Goal: Task Accomplishment & Management: Manage account settings

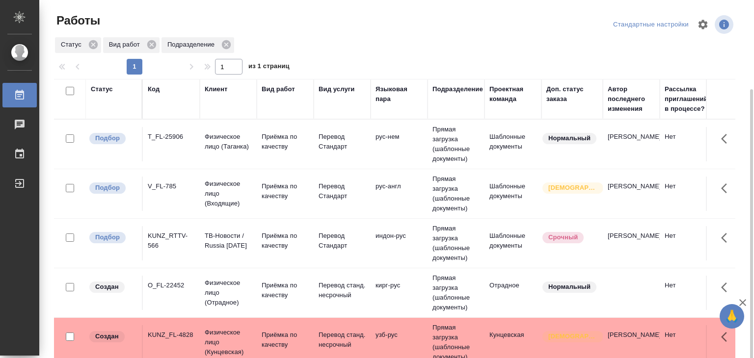
scroll to position [49, 0]
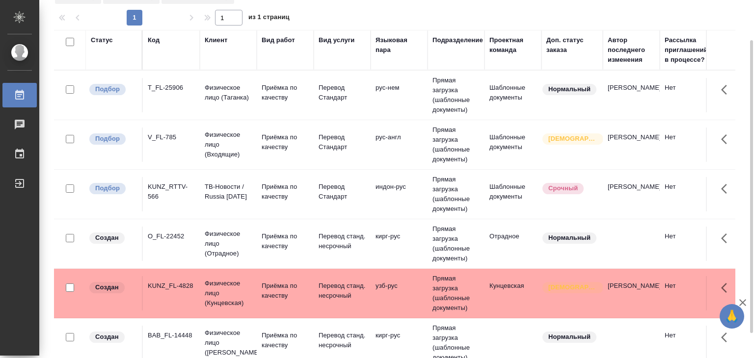
click at [412, 112] on td "индон-рус" at bounding box center [399, 95] width 57 height 34
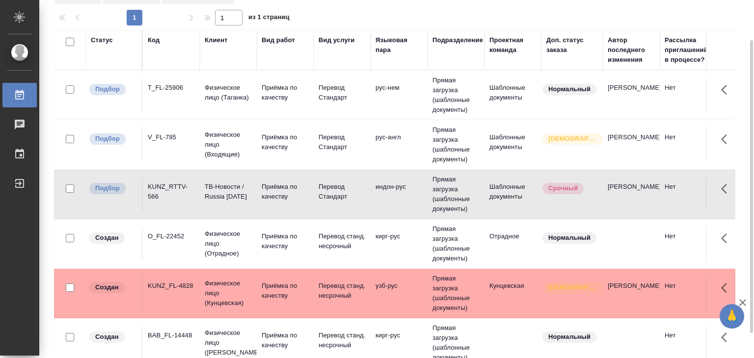
click at [297, 103] on p "Приёмка по качеству" at bounding box center [285, 93] width 47 height 20
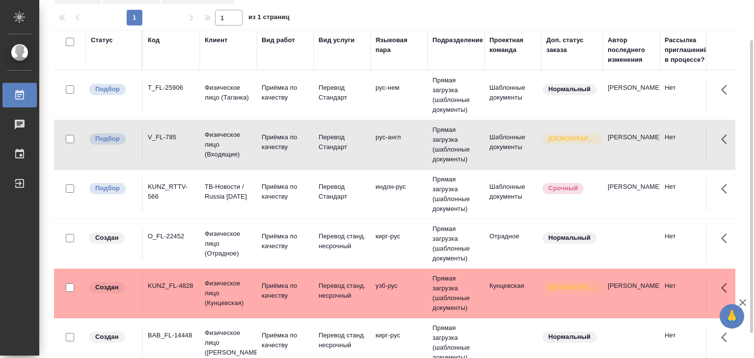
click at [297, 103] on p "Приёмка по качеству" at bounding box center [285, 93] width 47 height 20
click at [289, 93] on p "Приёмка по качеству" at bounding box center [285, 93] width 47 height 20
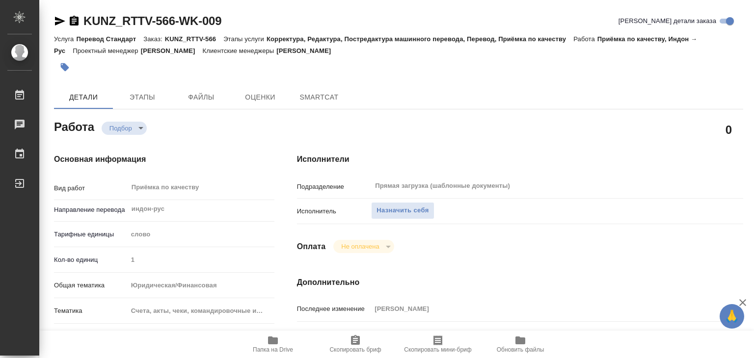
type textarea "x"
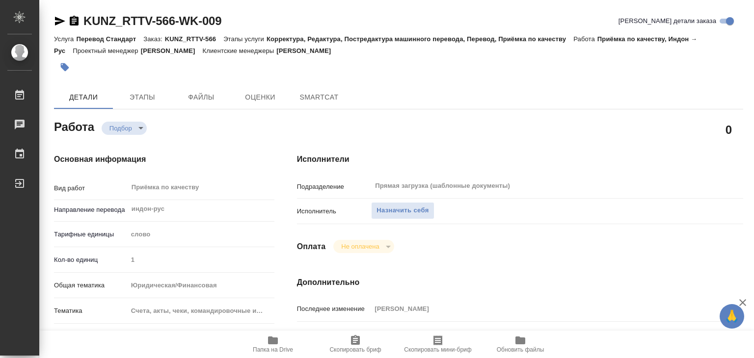
type textarea "x"
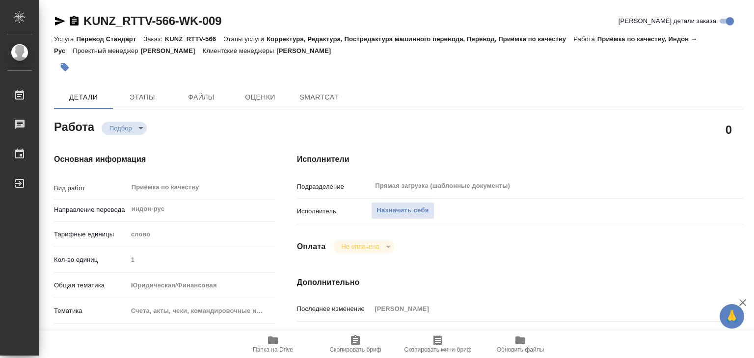
type textarea "x"
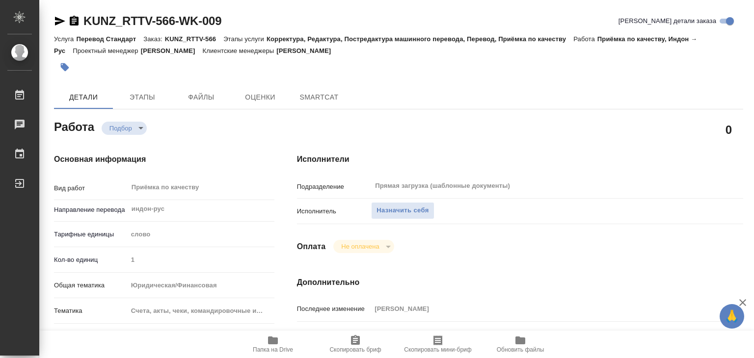
type textarea "x"
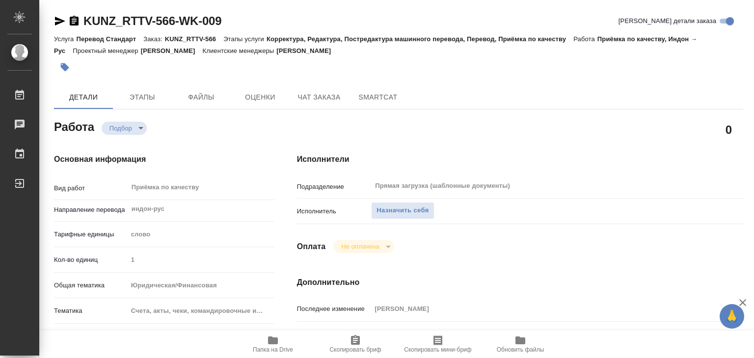
type textarea "x"
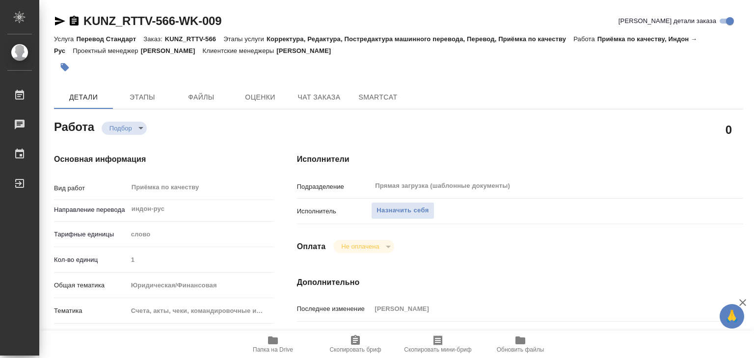
type textarea "x"
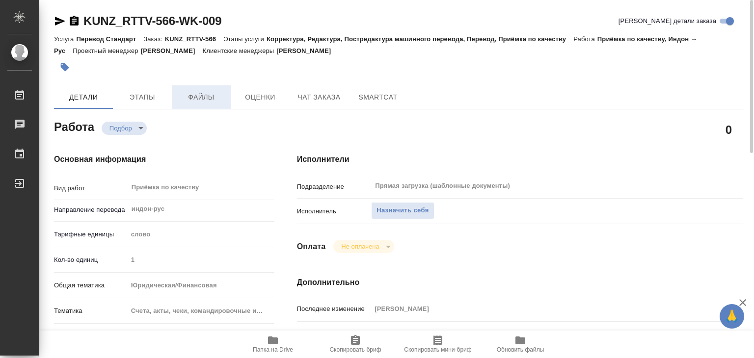
click at [199, 89] on button "Файлы" at bounding box center [201, 97] width 59 height 24
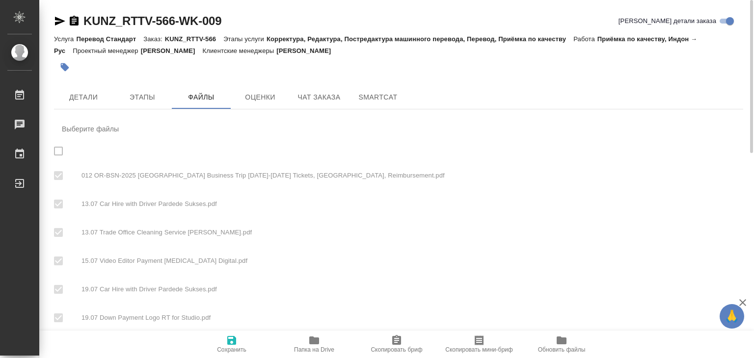
checkbox input "true"
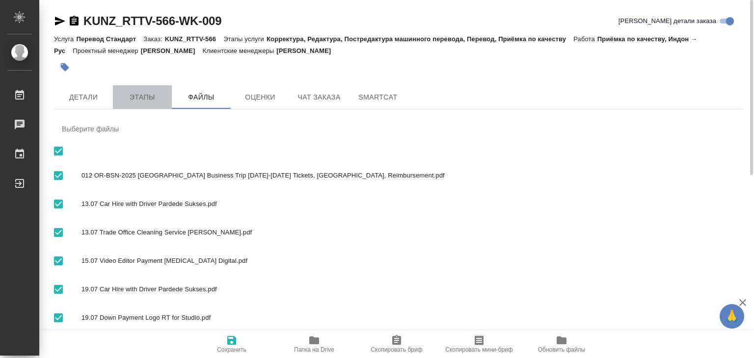
click at [140, 95] on span "Этапы" at bounding box center [142, 97] width 47 height 12
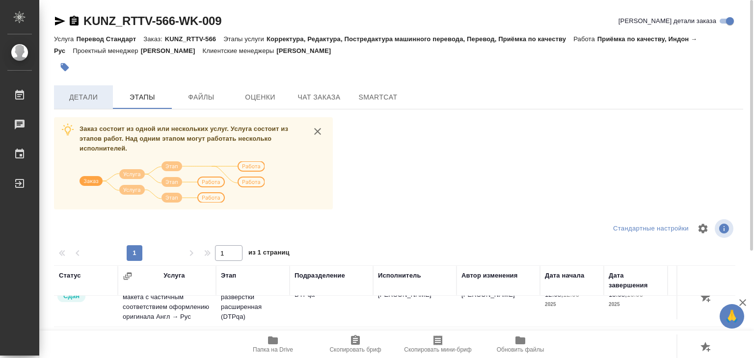
click at [80, 106] on button "Детали" at bounding box center [83, 97] width 59 height 24
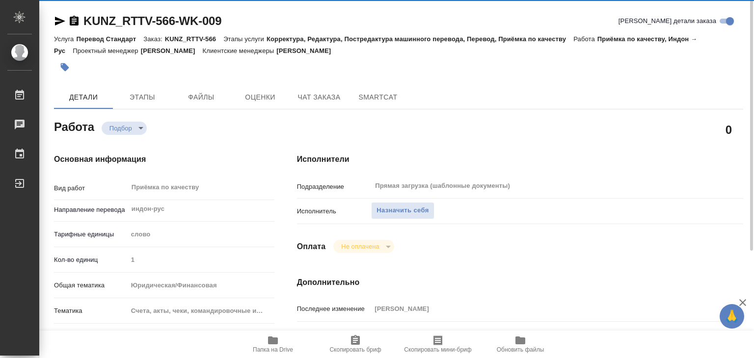
type textarea "x"
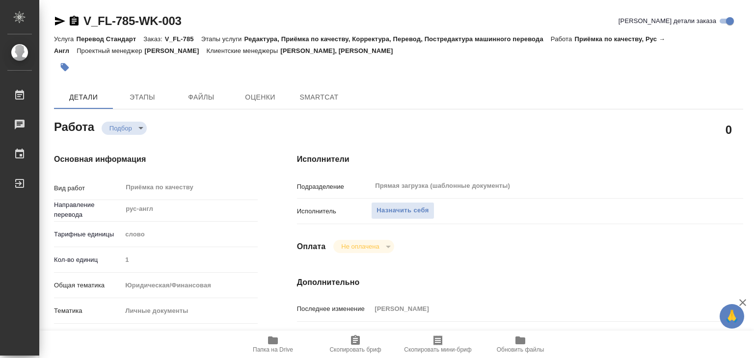
type textarea "x"
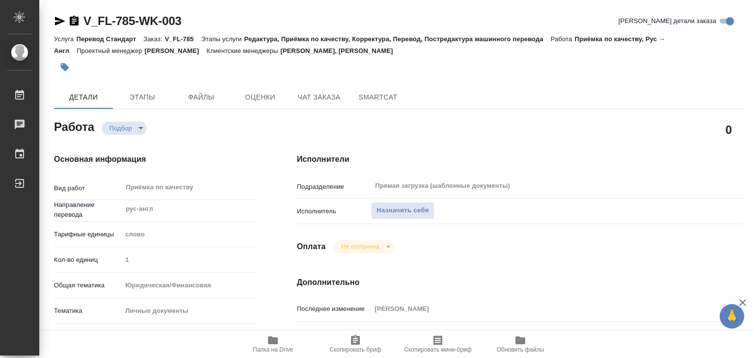
type textarea "x"
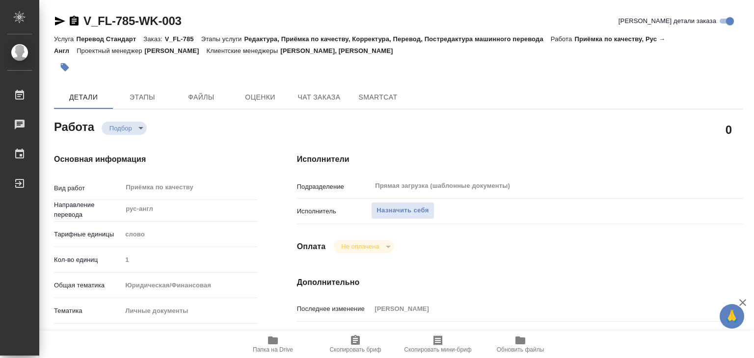
type textarea "x"
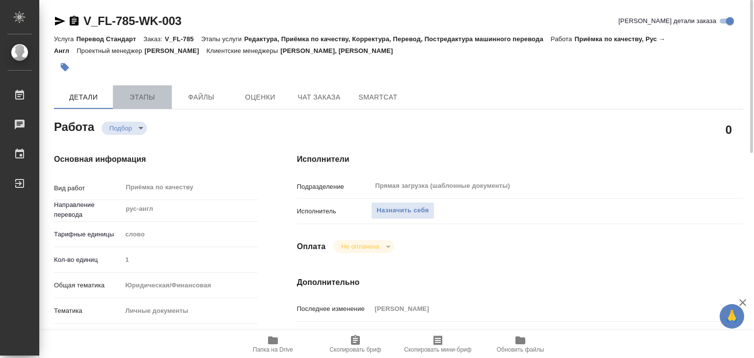
click at [140, 97] on span "Этапы" at bounding box center [142, 97] width 47 height 12
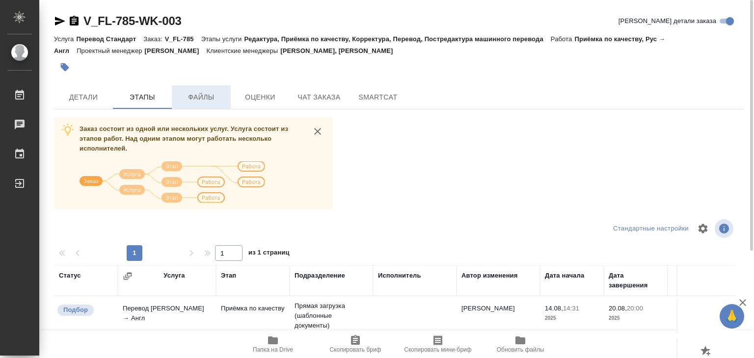
click at [219, 105] on button "Файлы" at bounding box center [201, 97] width 59 height 24
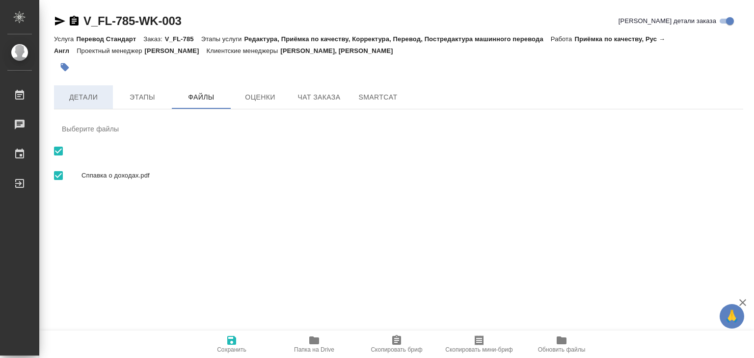
click at [87, 99] on span "Детали" at bounding box center [83, 97] width 47 height 12
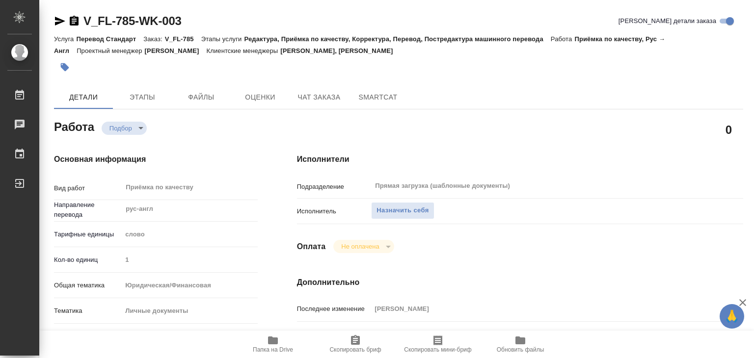
type textarea "x"
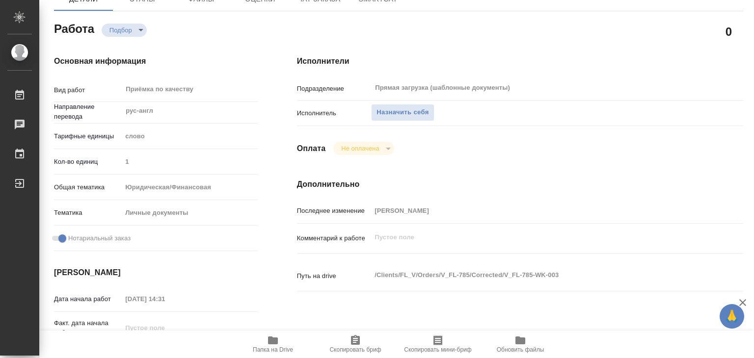
type textarea "x"
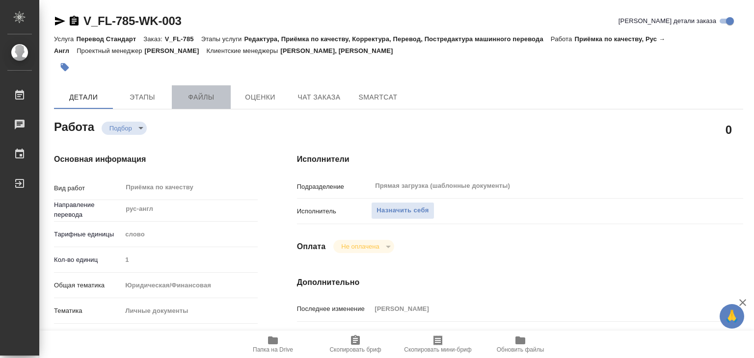
click at [182, 99] on span "Файлы" at bounding box center [201, 97] width 47 height 12
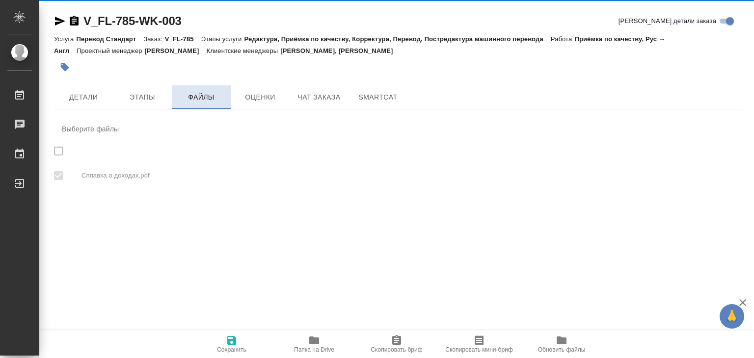
checkbox input "true"
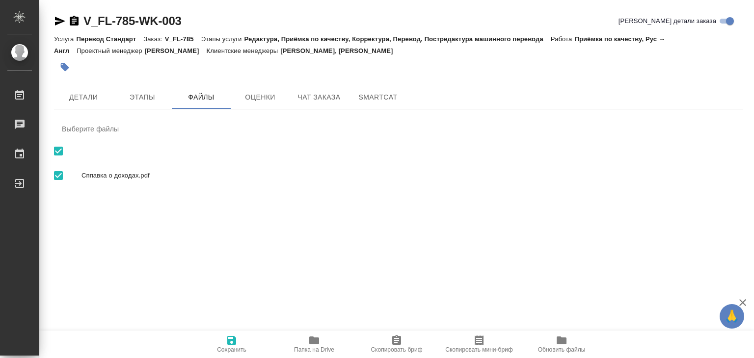
click at [73, 111] on div "V_FL-785-WK-003 Кратко детали заказа Услуга Перевод Стандарт Заказ: V_FL-785 Эт…" at bounding box center [399, 109] width 700 height 219
click at [81, 101] on span "Детали" at bounding box center [83, 97] width 47 height 12
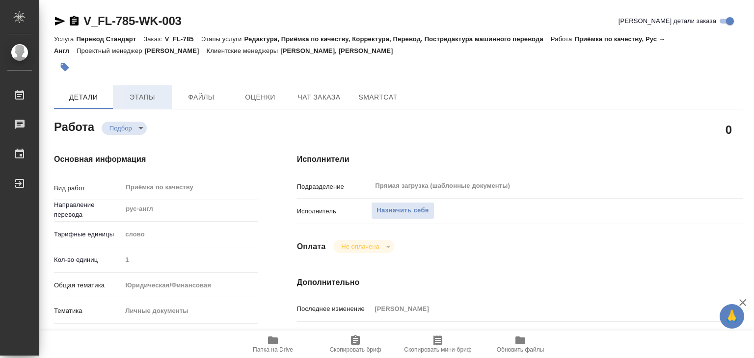
type textarea "x"
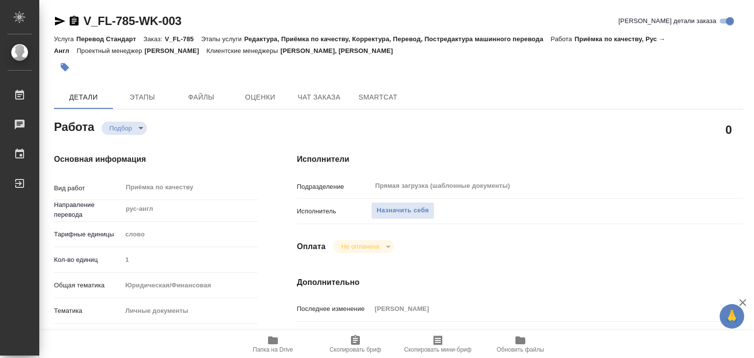
type textarea "x"
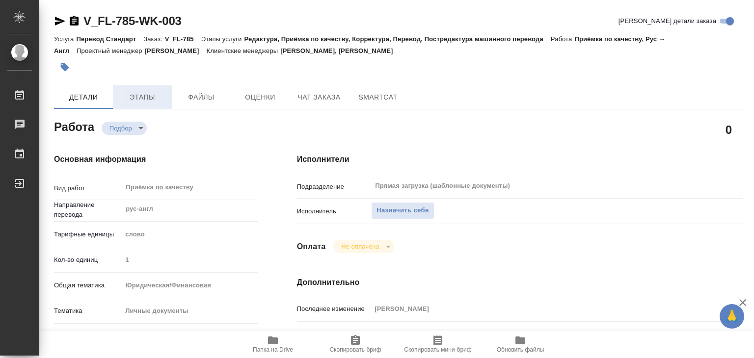
click at [150, 94] on span "Этапы" at bounding box center [142, 97] width 47 height 12
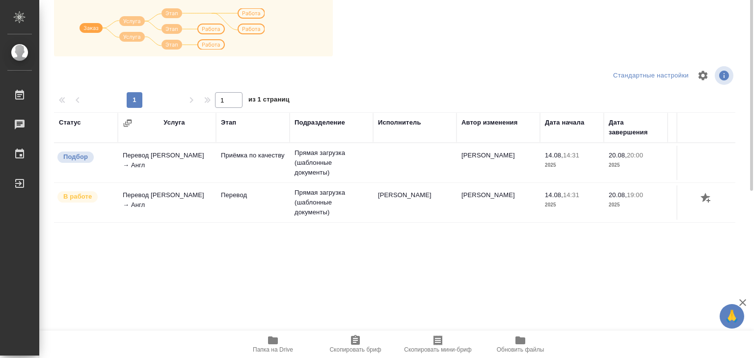
scroll to position [6, 0]
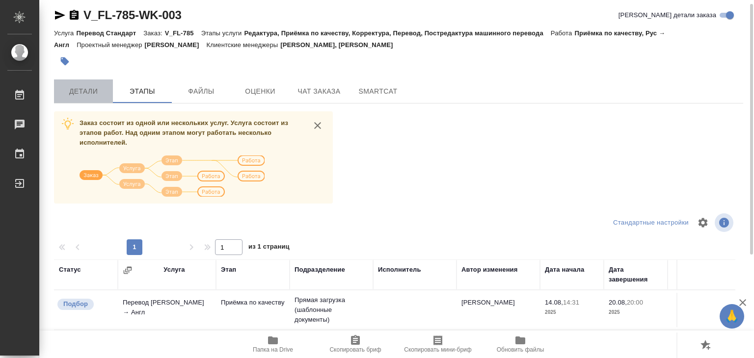
click at [80, 87] on span "Детали" at bounding box center [83, 91] width 47 height 12
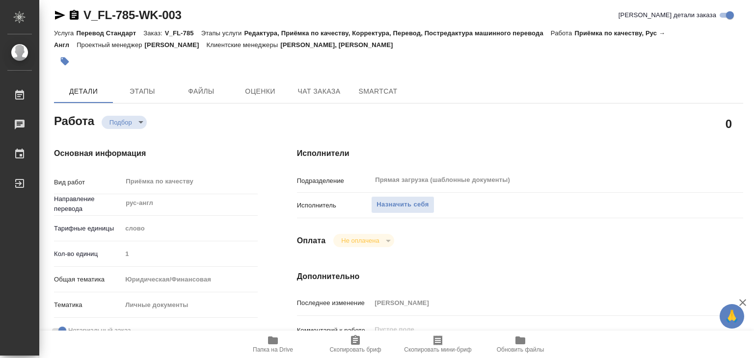
type textarea "x"
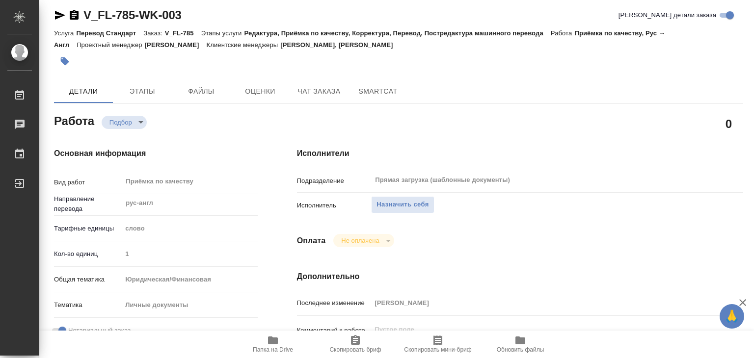
type textarea "x"
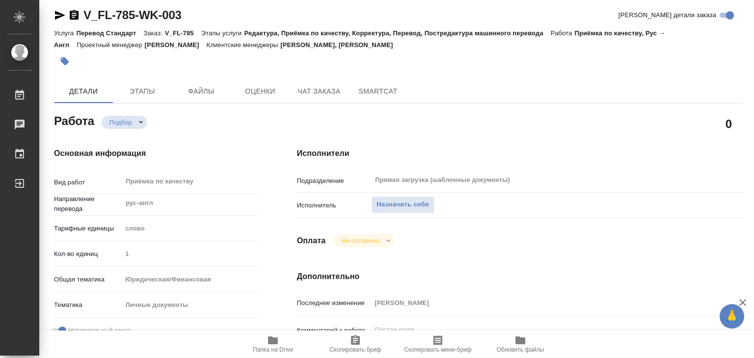
type textarea "x"
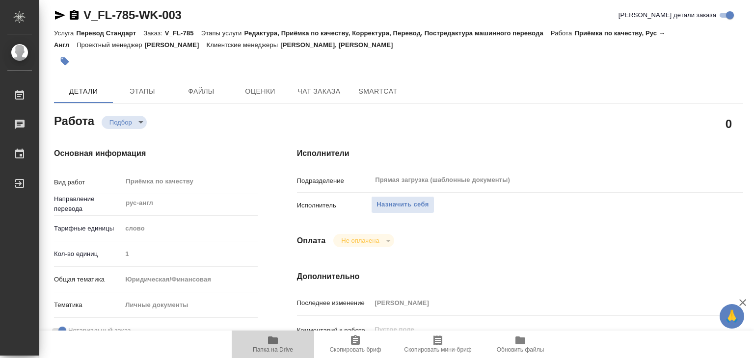
click at [265, 340] on span "Папка на Drive" at bounding box center [273, 344] width 71 height 19
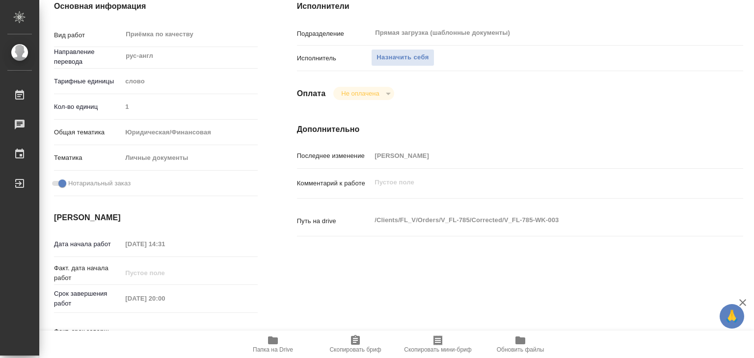
scroll to position [55, 0]
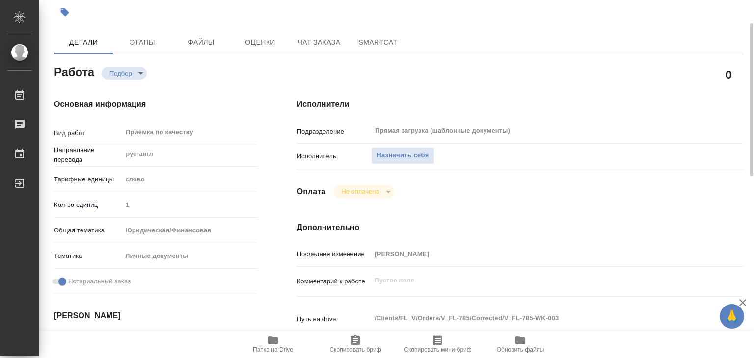
type textarea "x"
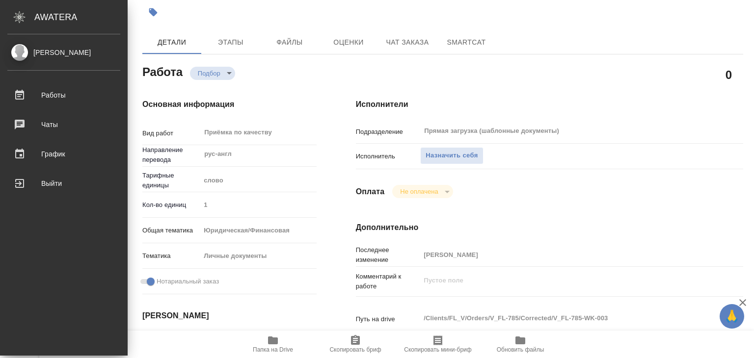
type textarea "x"
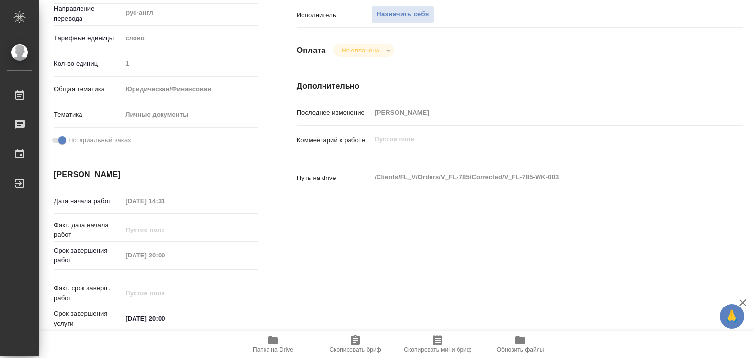
scroll to position [49, 0]
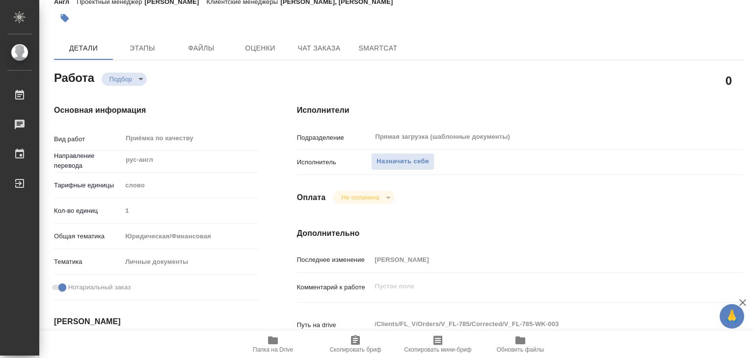
type textarea "x"
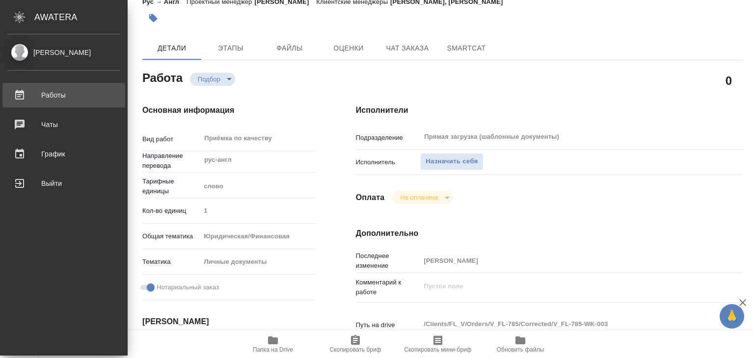
type textarea "x"
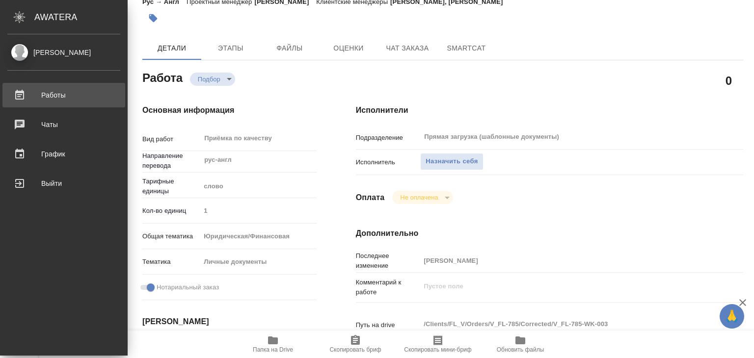
click at [62, 95] on div "Работы" at bounding box center [63, 95] width 113 height 15
type textarea "x"
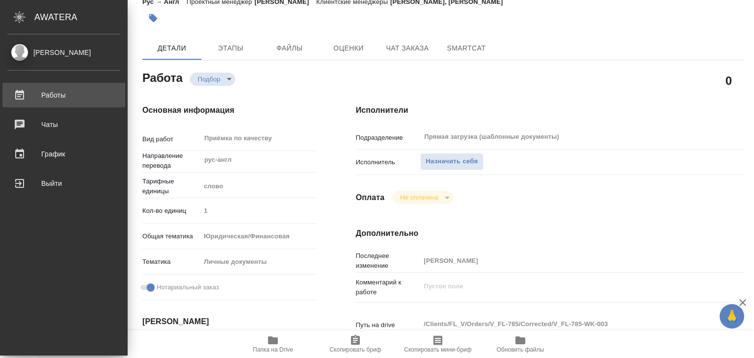
type textarea "x"
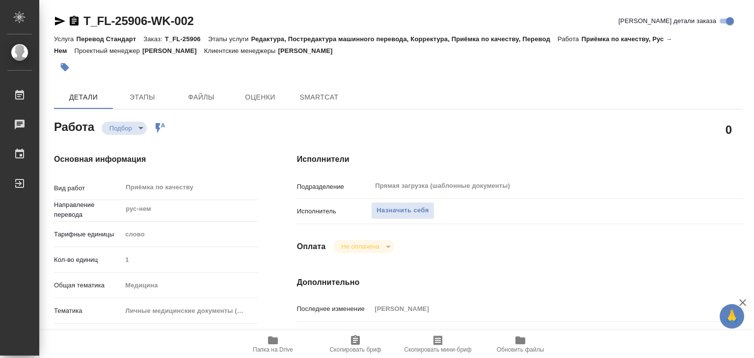
type textarea "x"
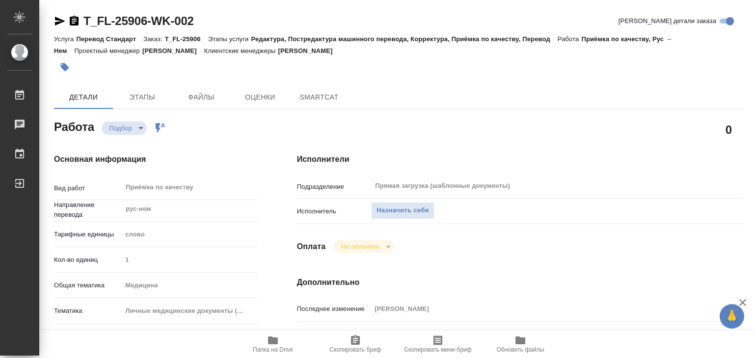
type textarea "x"
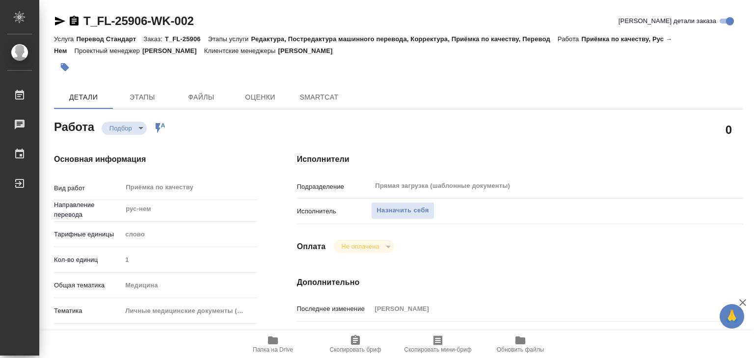
type textarea "x"
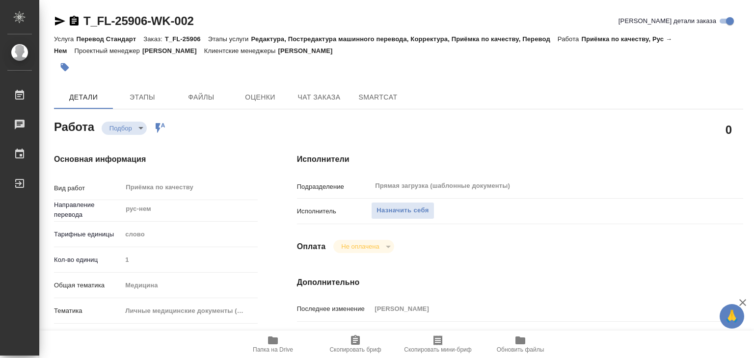
type textarea "x"
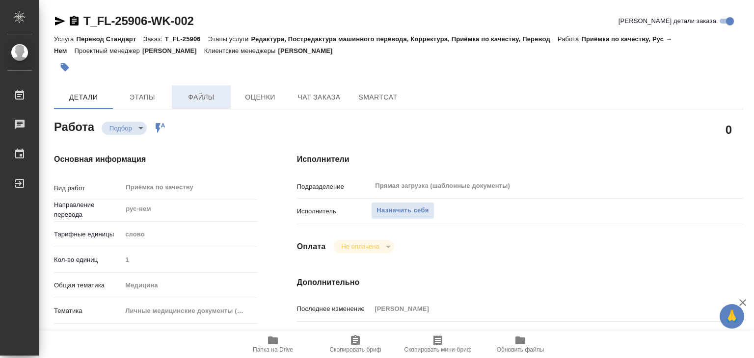
click at [214, 98] on span "Файлы" at bounding box center [201, 97] width 47 height 12
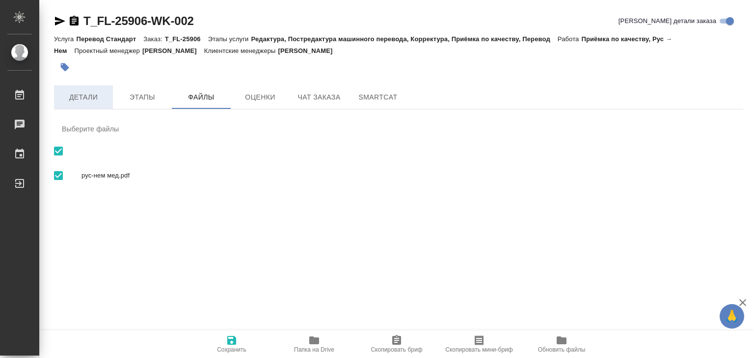
click at [84, 103] on span "Детали" at bounding box center [83, 97] width 47 height 12
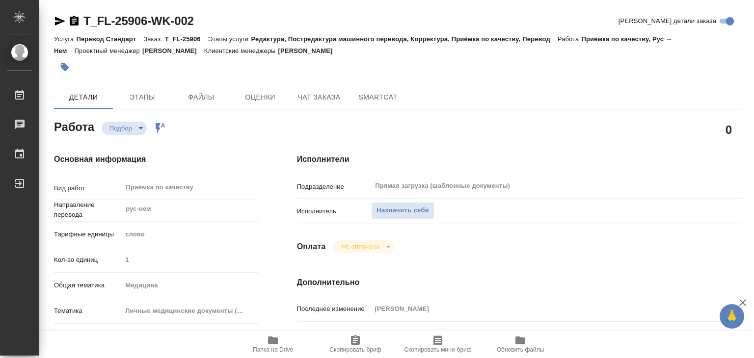
type textarea "x"
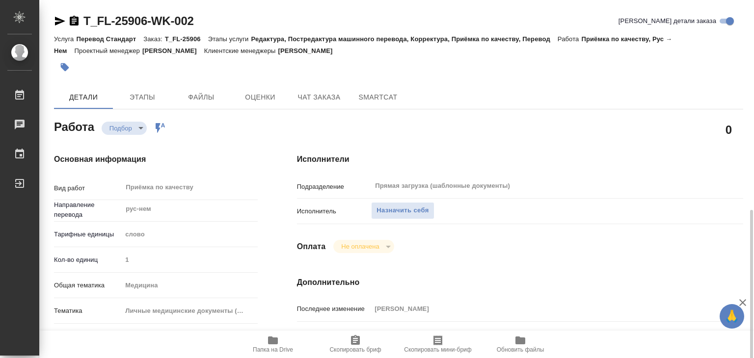
type textarea "x"
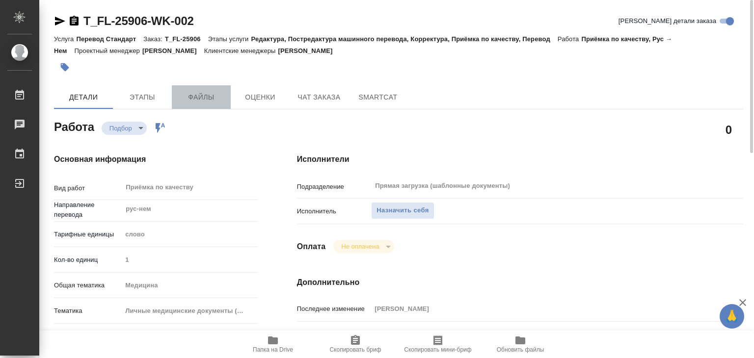
click at [207, 99] on span "Файлы" at bounding box center [201, 97] width 47 height 12
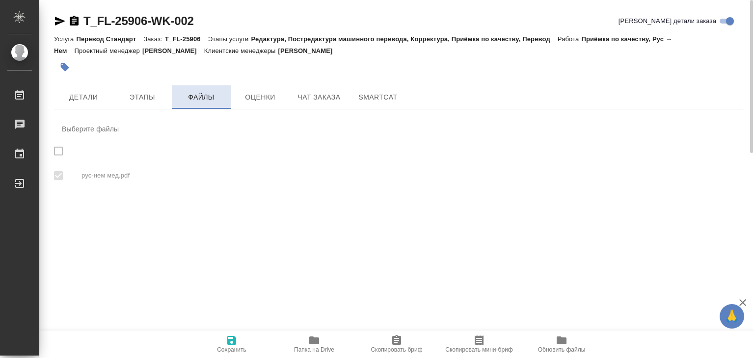
checkbox input "true"
click at [140, 93] on span "Этапы" at bounding box center [142, 97] width 47 height 12
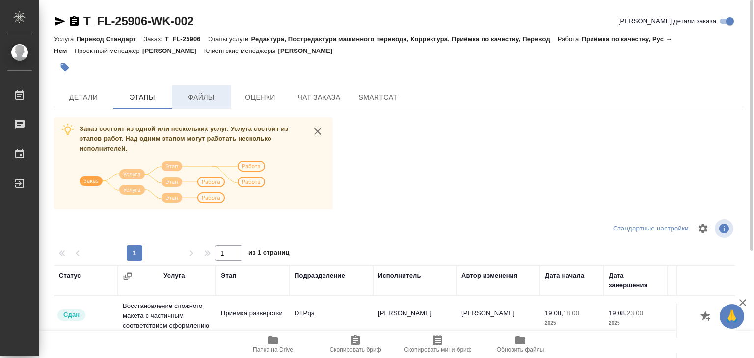
click at [186, 98] on span "Файлы" at bounding box center [201, 97] width 47 height 12
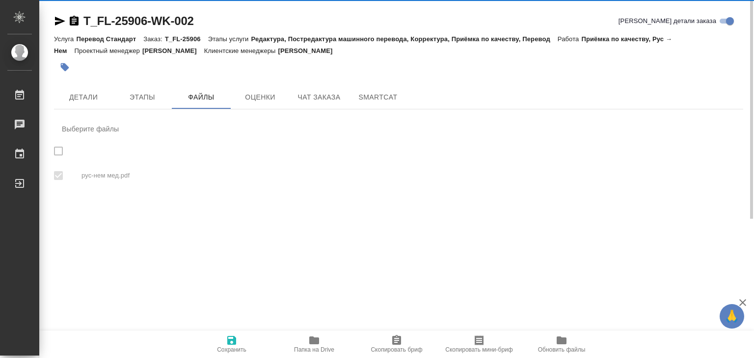
checkbox input "true"
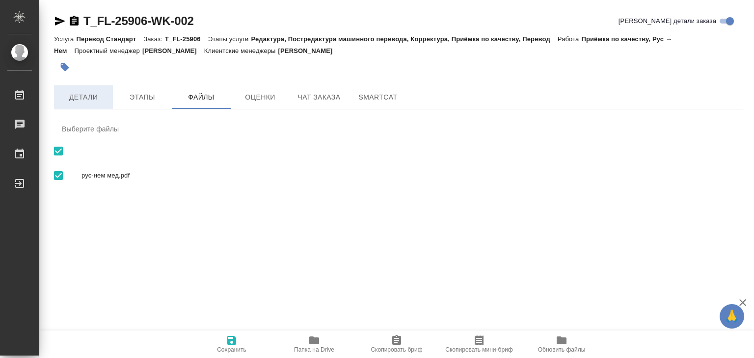
click at [85, 99] on span "Детали" at bounding box center [83, 97] width 47 height 12
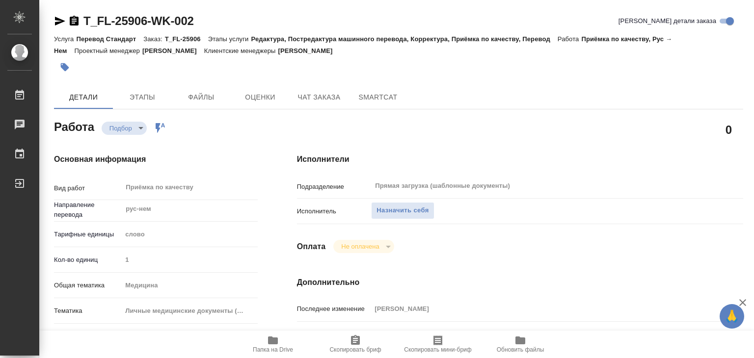
type textarea "x"
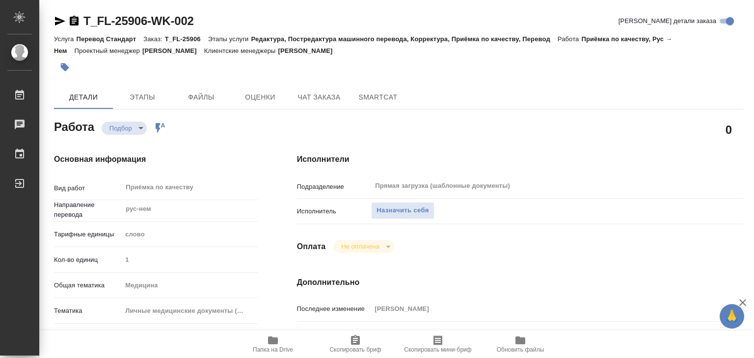
type textarea "x"
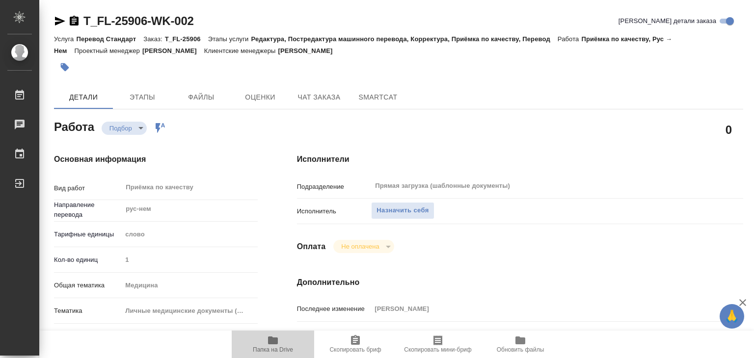
click at [279, 340] on span "Папка на Drive" at bounding box center [273, 344] width 71 height 19
type textarea "x"
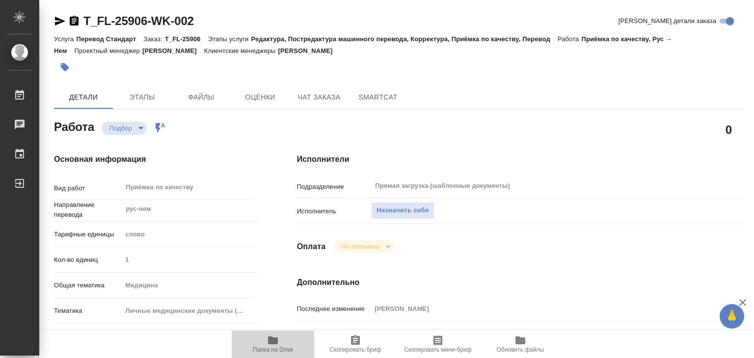
type textarea "x"
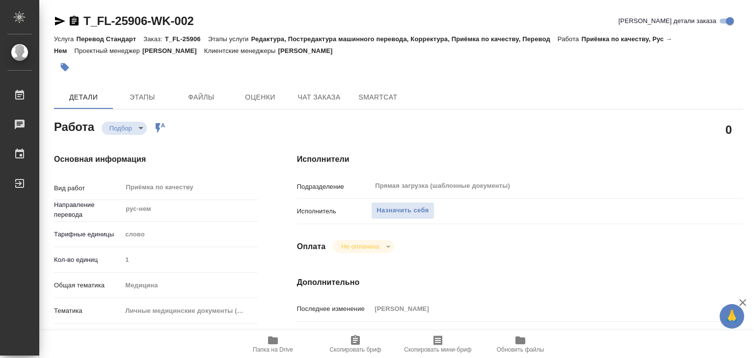
type textarea "x"
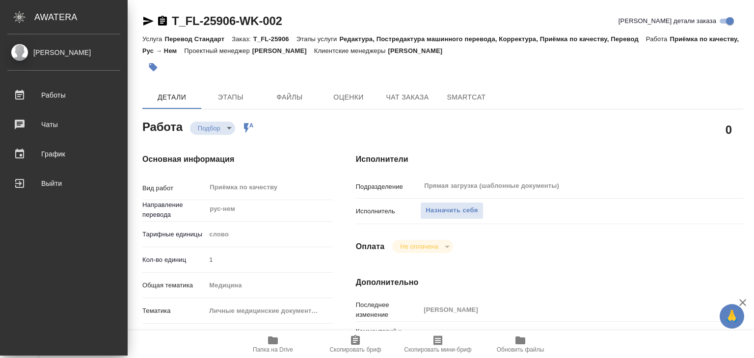
type textarea "x"
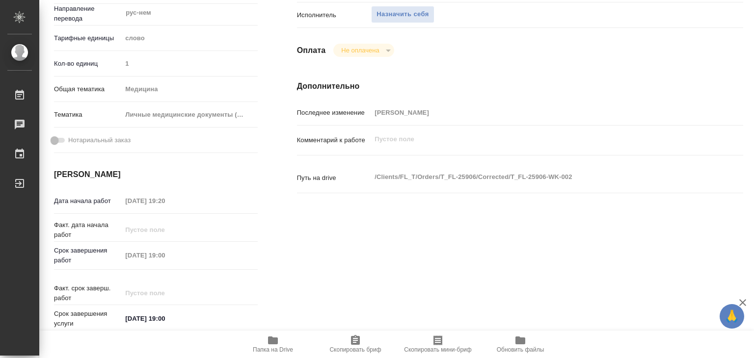
scroll to position [245, 0]
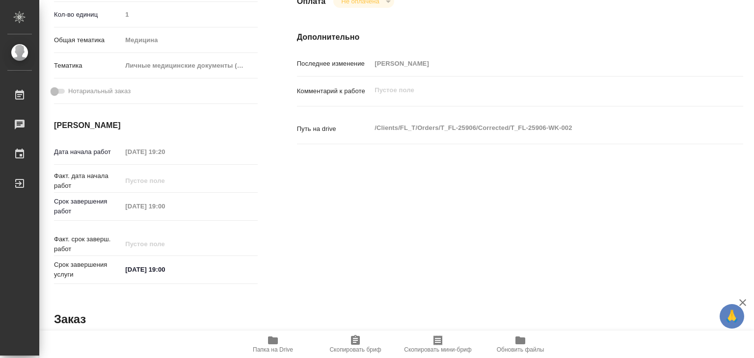
click at [738, 298] on icon "button" at bounding box center [743, 303] width 12 height 12
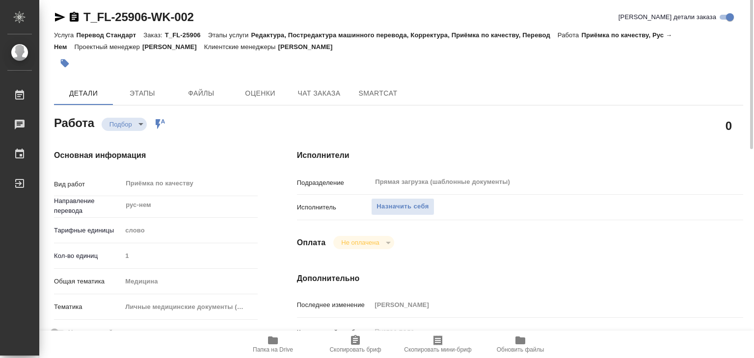
scroll to position [0, 0]
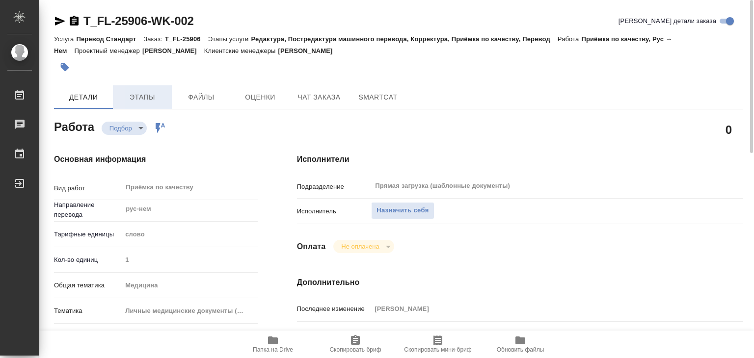
click at [139, 102] on span "Этапы" at bounding box center [142, 97] width 47 height 12
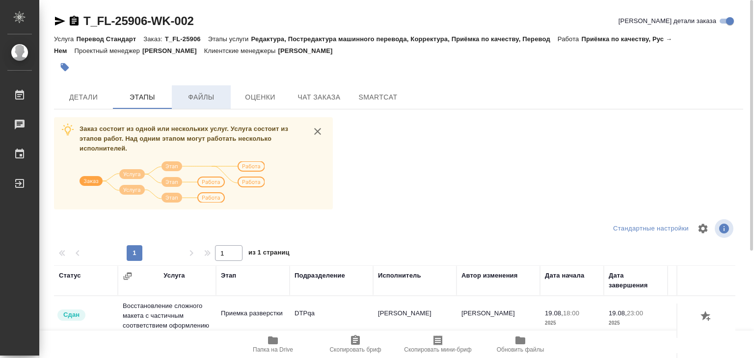
click at [207, 97] on span "Файлы" at bounding box center [201, 97] width 47 height 12
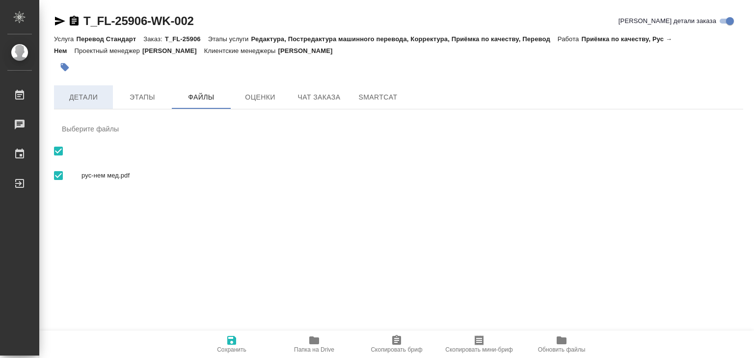
click at [88, 92] on span "Детали" at bounding box center [83, 97] width 47 height 12
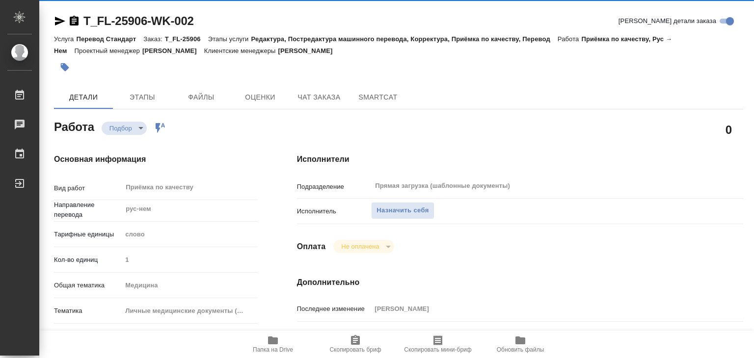
type textarea "x"
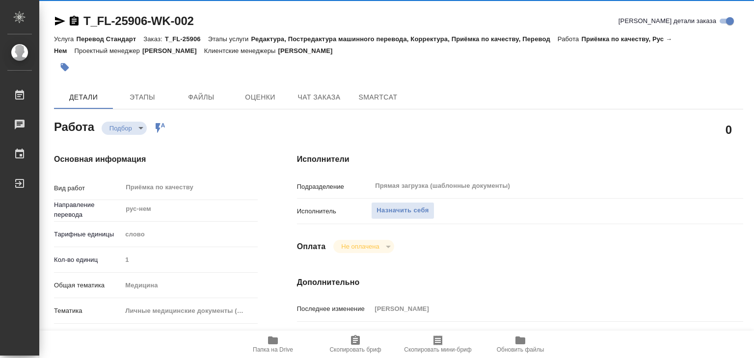
type textarea "x"
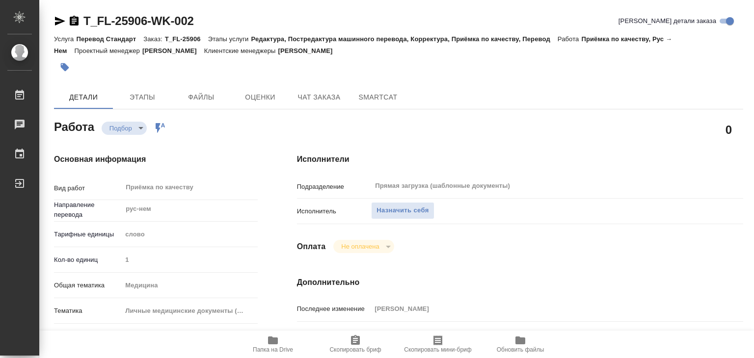
type textarea "x"
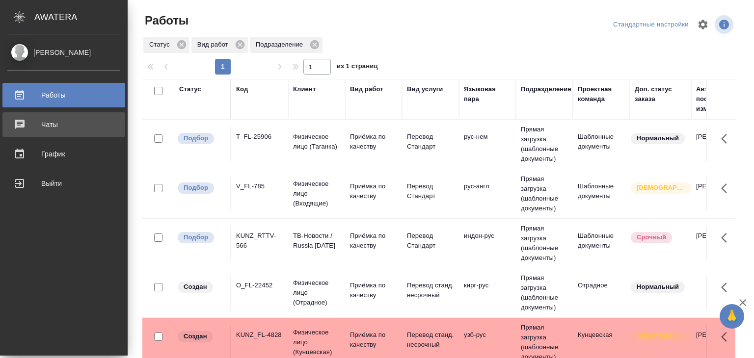
click at [59, 126] on div "Чаты" at bounding box center [63, 124] width 113 height 15
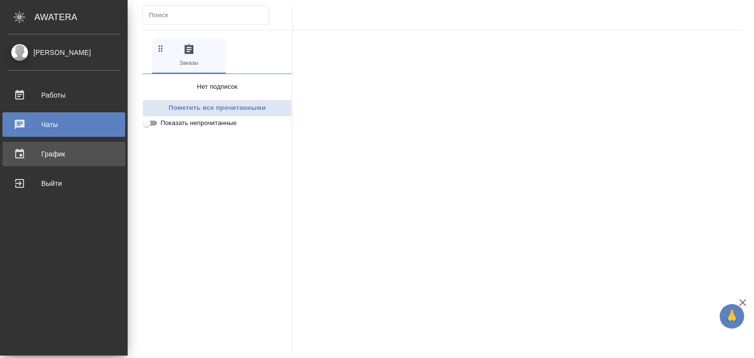
click at [21, 155] on div "График" at bounding box center [63, 154] width 113 height 15
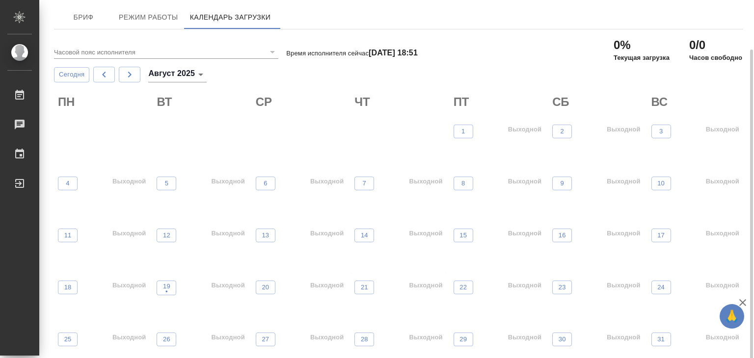
scroll to position [26, 0]
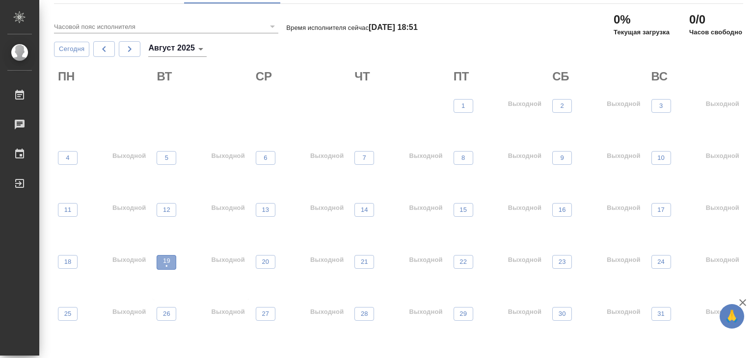
click at [163, 262] on p "•" at bounding box center [166, 267] width 7 height 10
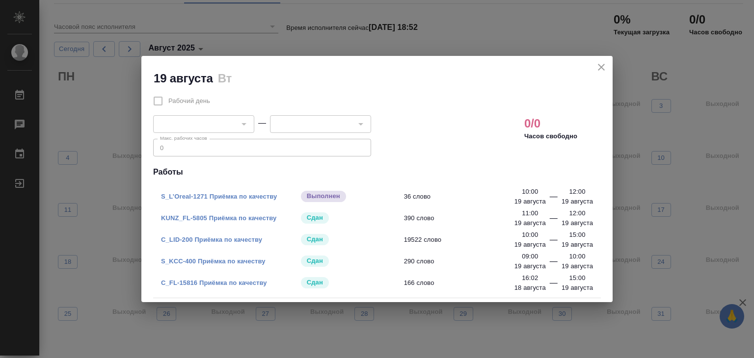
click at [234, 197] on link "S_L’Oreal-1271 Приёмка по качеству" at bounding box center [219, 196] width 116 height 7
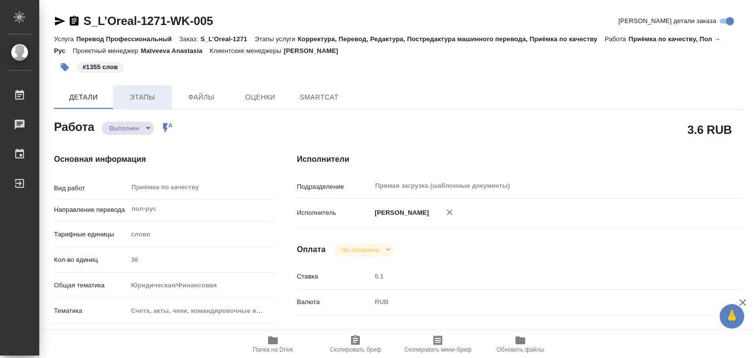
type textarea "x"
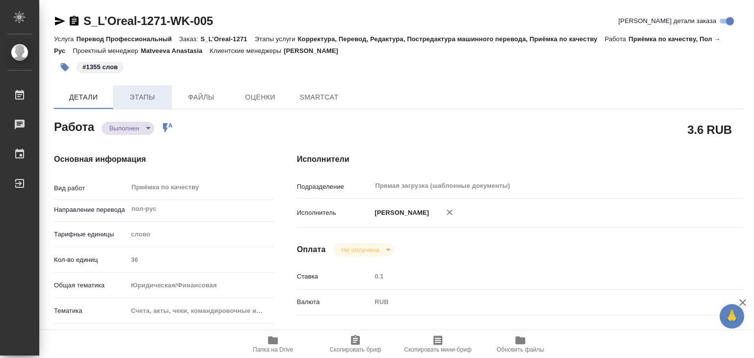
type textarea "x"
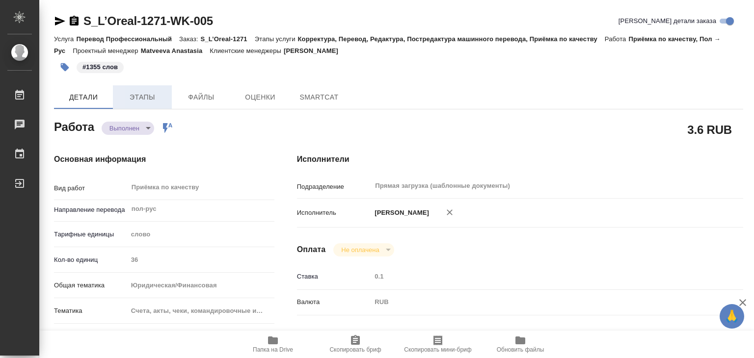
type textarea "x"
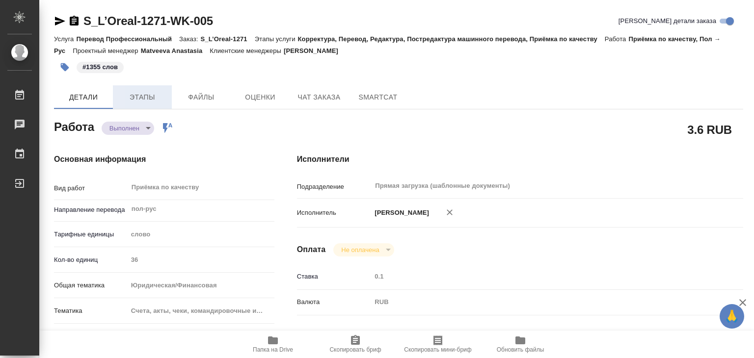
click at [138, 99] on span "Этапы" at bounding box center [142, 97] width 47 height 12
type textarea "x"
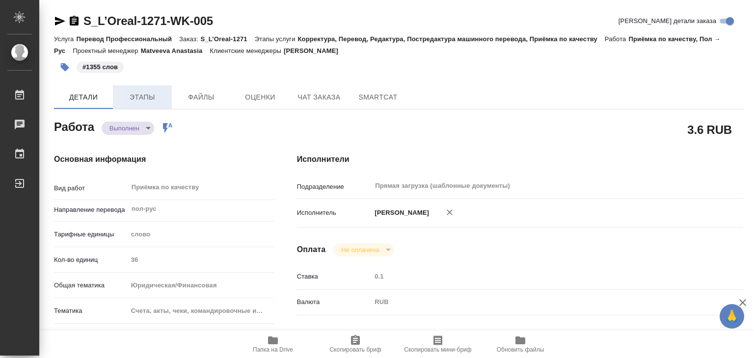
type textarea "x"
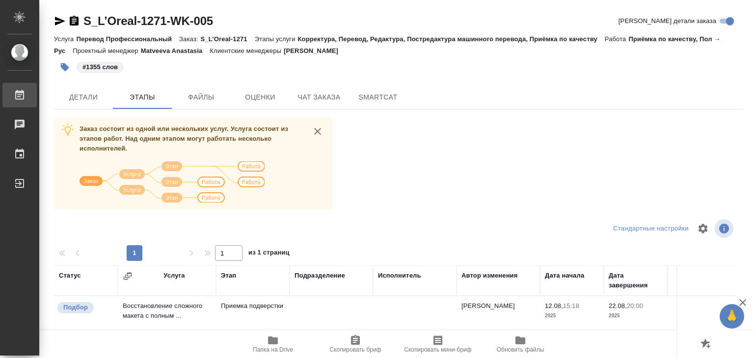
click at [20, 101] on div "Работы" at bounding box center [7, 95] width 25 height 15
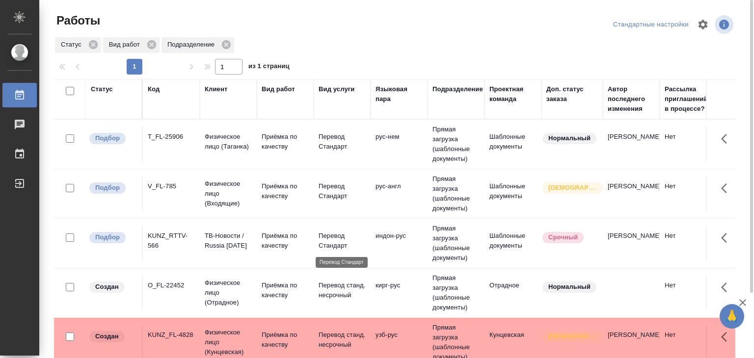
click at [363, 240] on p "Перевод Стандарт" at bounding box center [341, 241] width 47 height 20
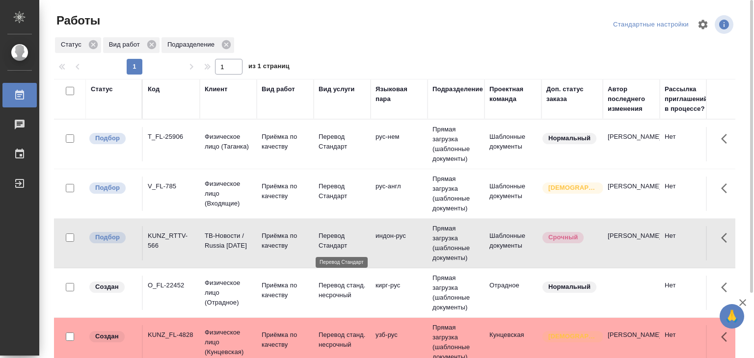
click at [363, 240] on p "Перевод Стандарт" at bounding box center [341, 241] width 47 height 20
click at [346, 188] on p "Перевод Стандарт" at bounding box center [341, 192] width 47 height 20
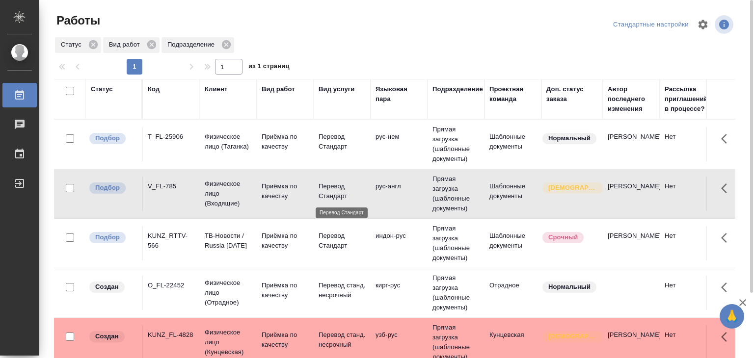
click at [346, 188] on p "Перевод Стандарт" at bounding box center [341, 192] width 47 height 20
click at [320, 140] on p "Перевод Стандарт" at bounding box center [341, 142] width 47 height 20
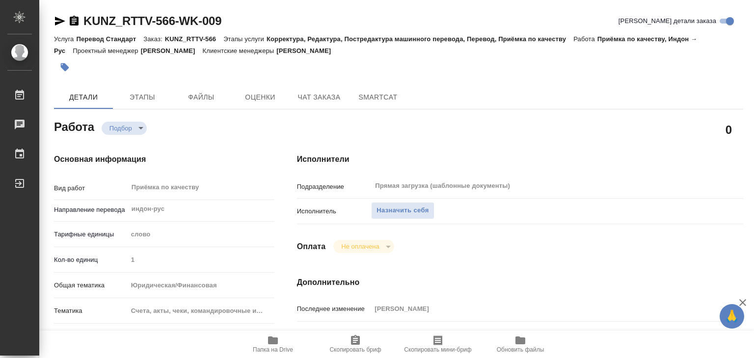
type textarea "x"
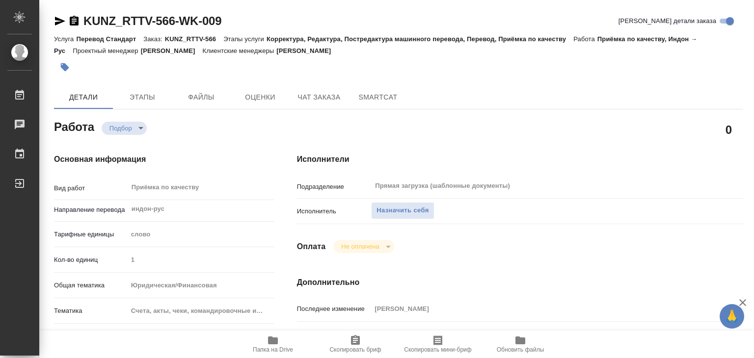
type textarea "x"
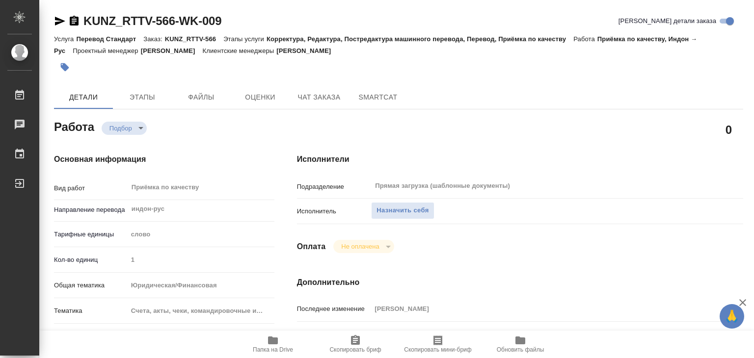
type textarea "x"
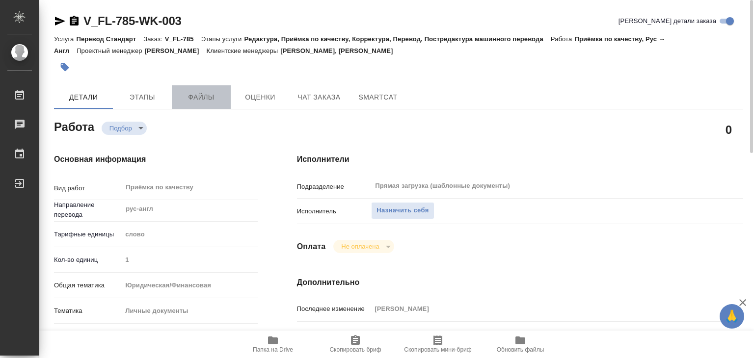
click at [186, 101] on span "Файлы" at bounding box center [201, 97] width 47 height 12
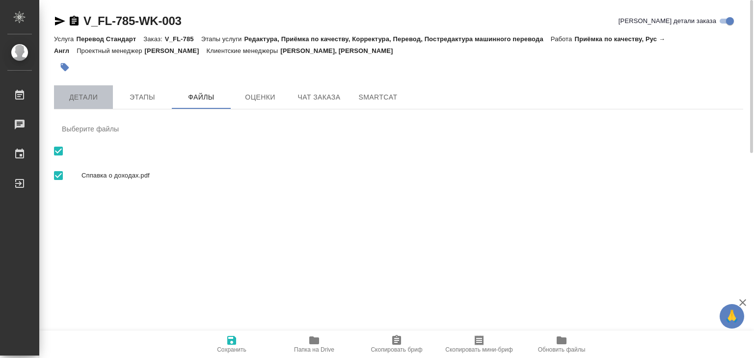
click at [96, 97] on span "Детали" at bounding box center [83, 97] width 47 height 12
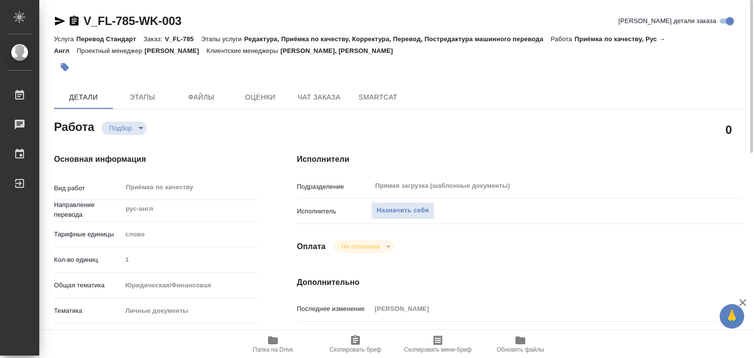
type textarea "x"
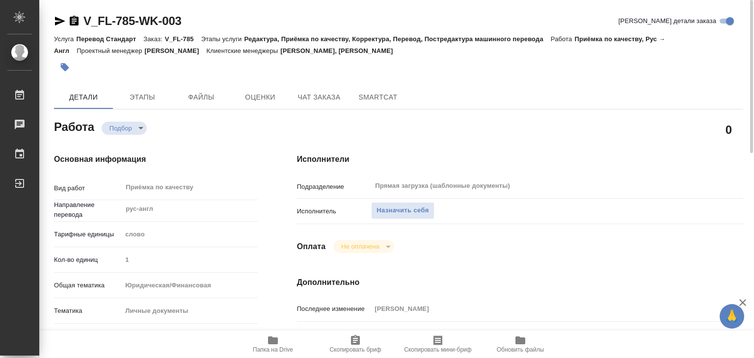
type textarea "x"
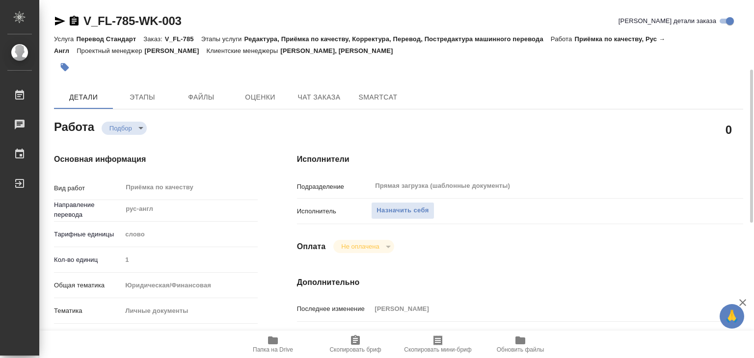
scroll to position [98, 0]
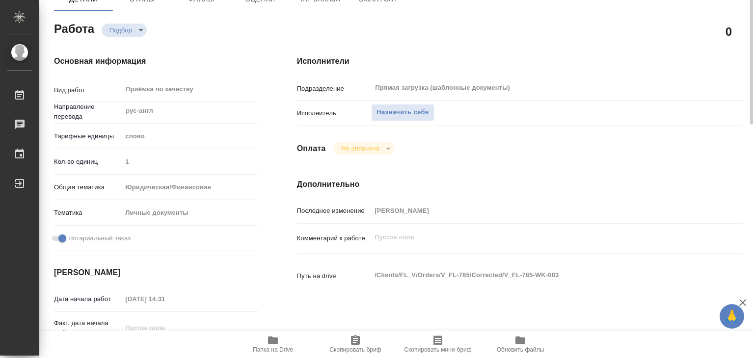
type textarea "x"
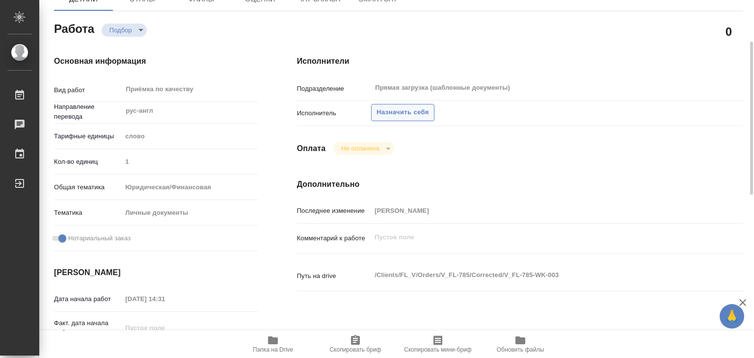
click at [406, 118] on button "Назначить себя" at bounding box center [402, 112] width 63 height 17
type textarea "x"
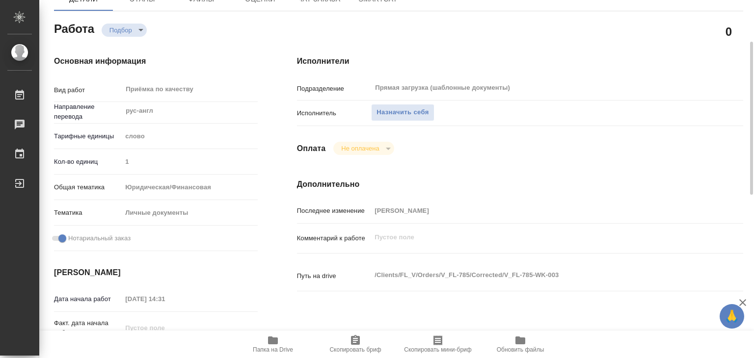
type textarea "x"
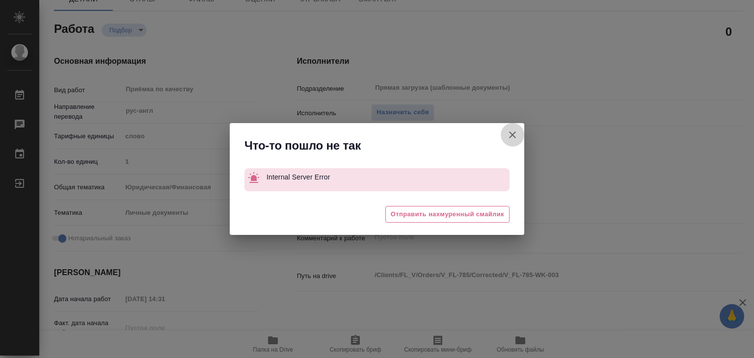
click at [515, 138] on icon "button" at bounding box center [512, 135] width 7 height 7
type textarea "x"
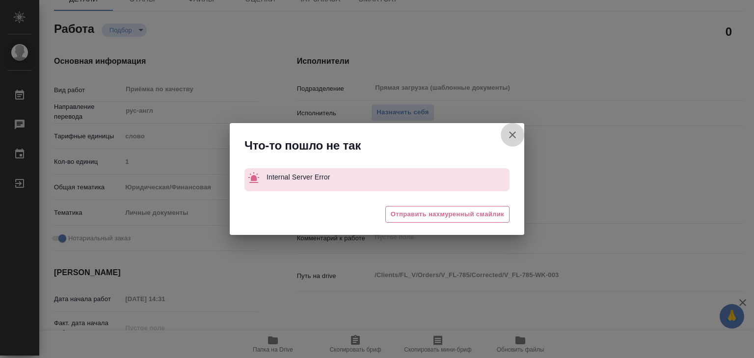
type textarea "x"
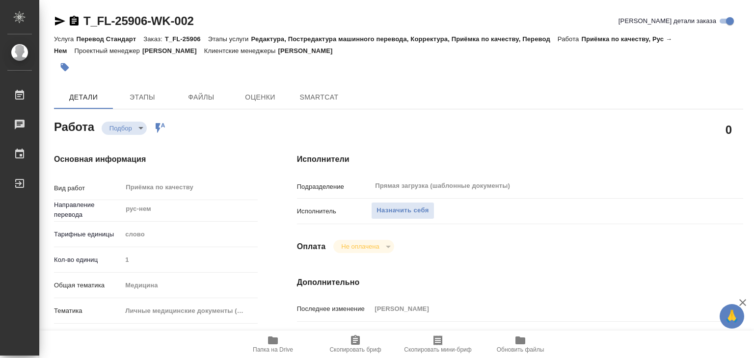
type textarea "x"
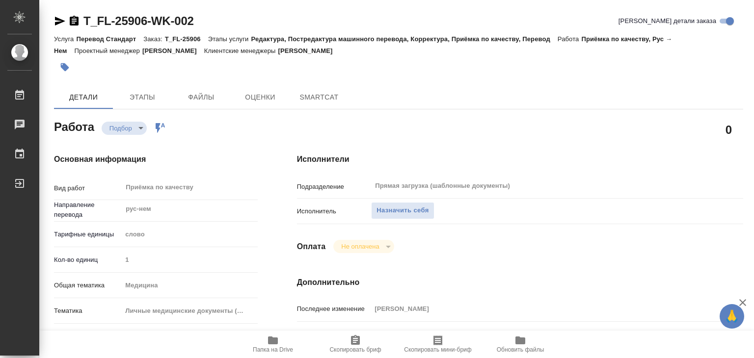
type textarea "x"
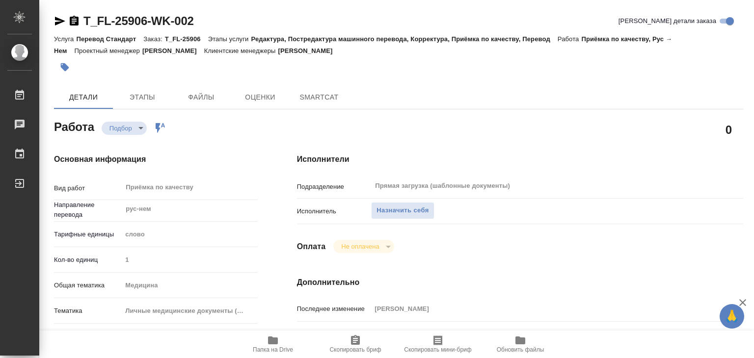
click at [743, 302] on icon "button" at bounding box center [743, 303] width 12 height 12
type textarea "x"
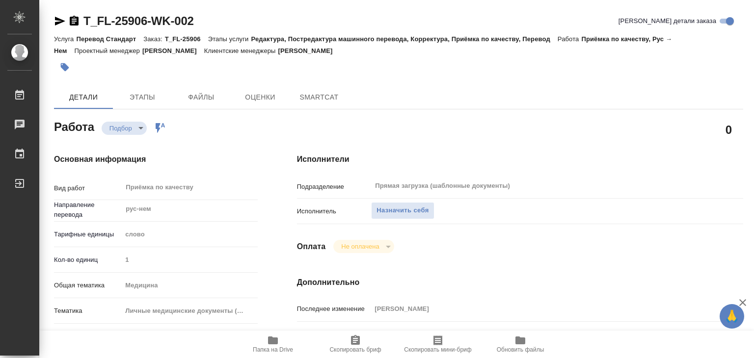
type textarea "x"
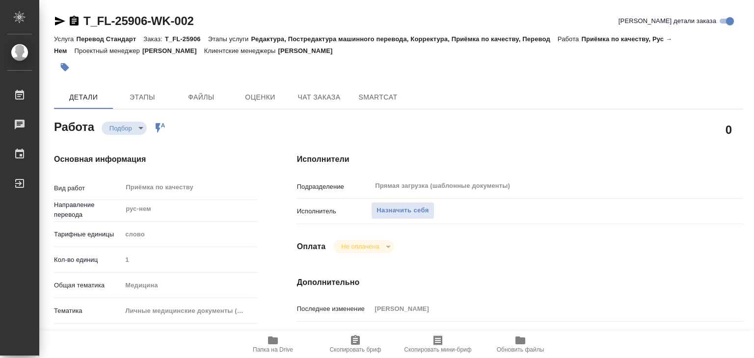
type textarea "x"
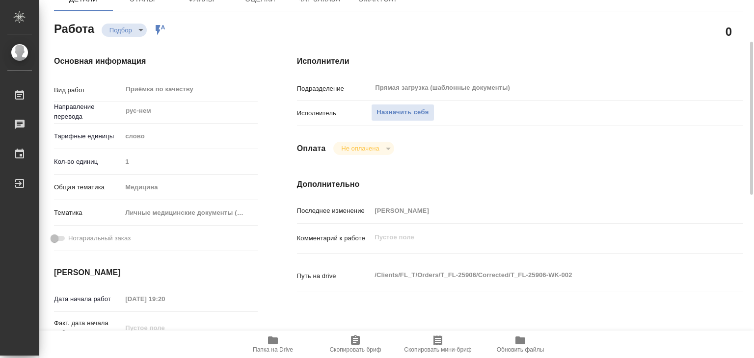
type textarea "x"
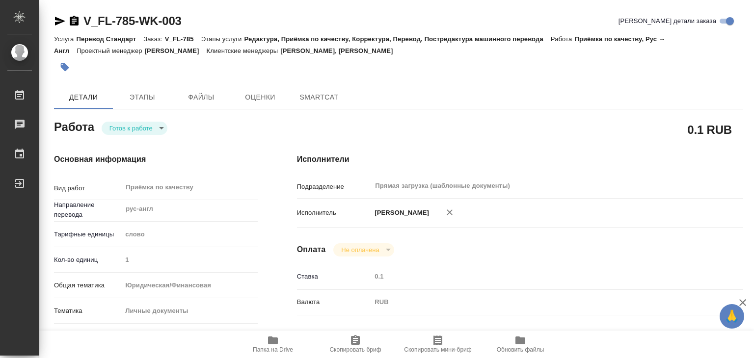
type textarea "x"
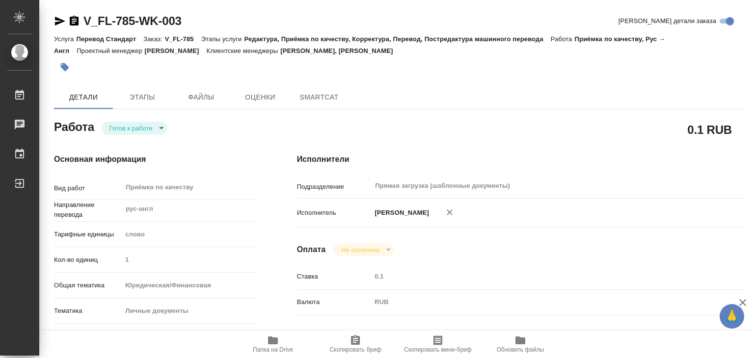
type textarea "x"
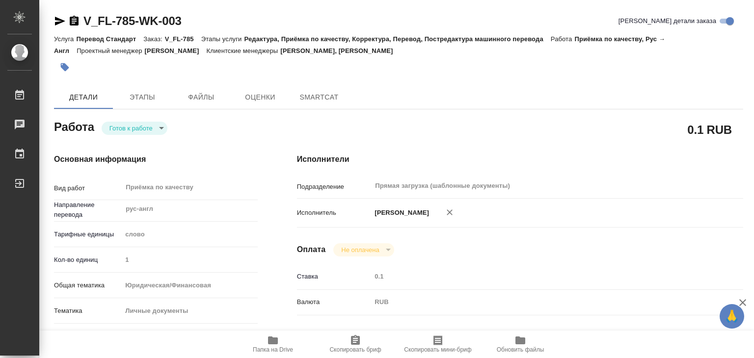
type textarea "x"
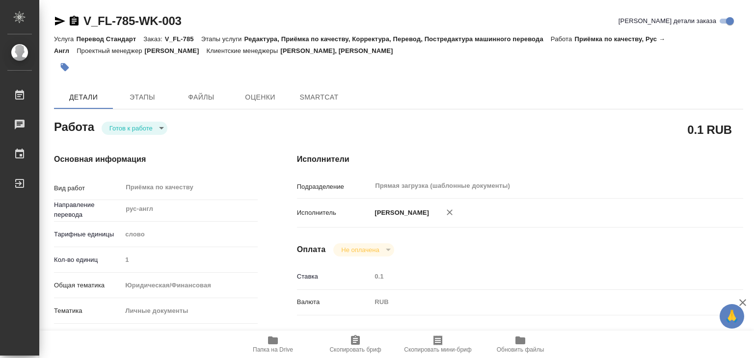
type textarea "x"
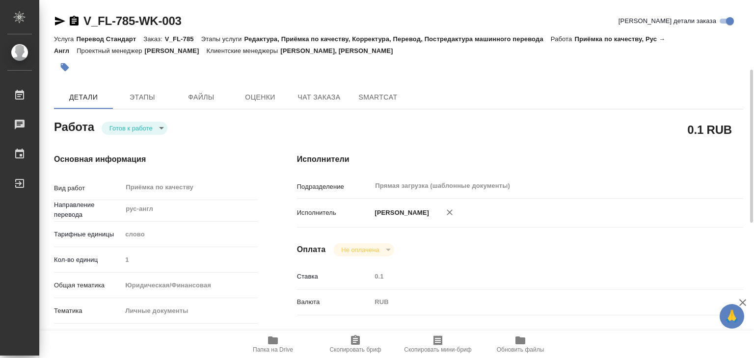
scroll to position [98, 0]
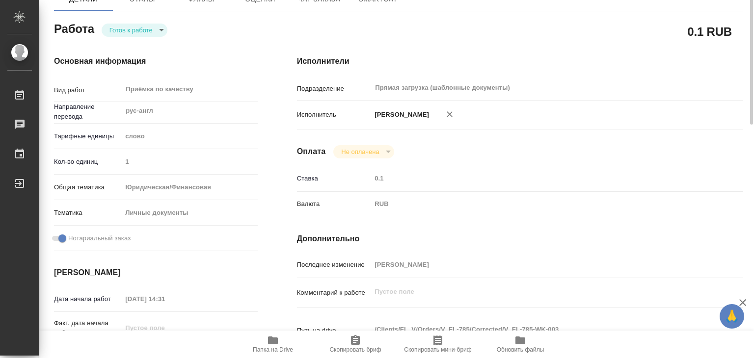
type textarea "x"
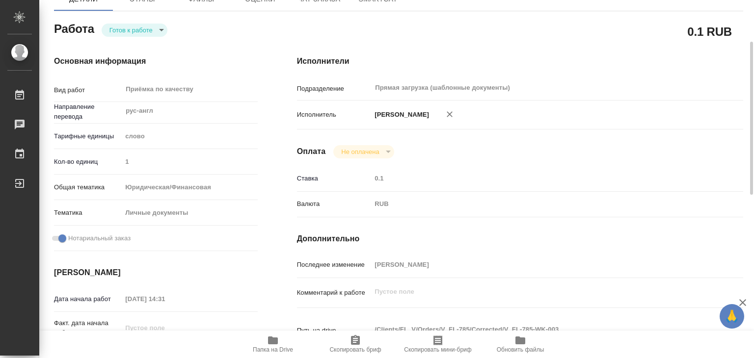
scroll to position [0, 0]
